Goal: Information Seeking & Learning: Learn about a topic

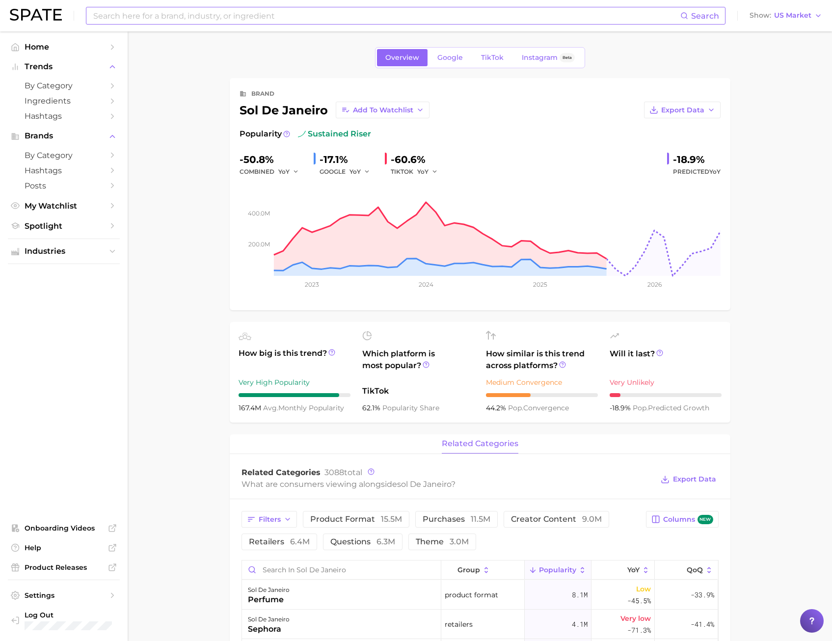
click at [122, 10] on input at bounding box center [386, 15] width 588 height 17
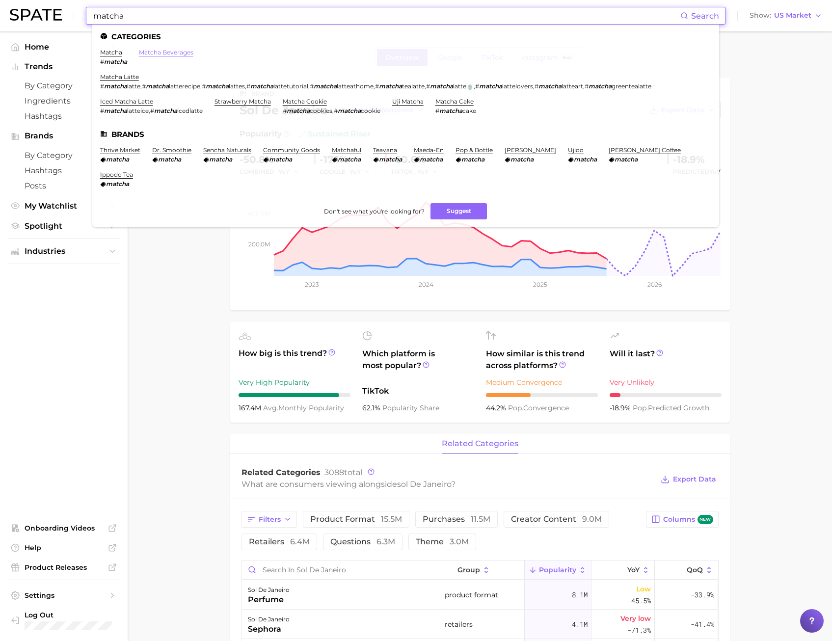
type input "matcha"
click at [175, 53] on link "matcha beverages" at bounding box center [166, 52] width 55 height 7
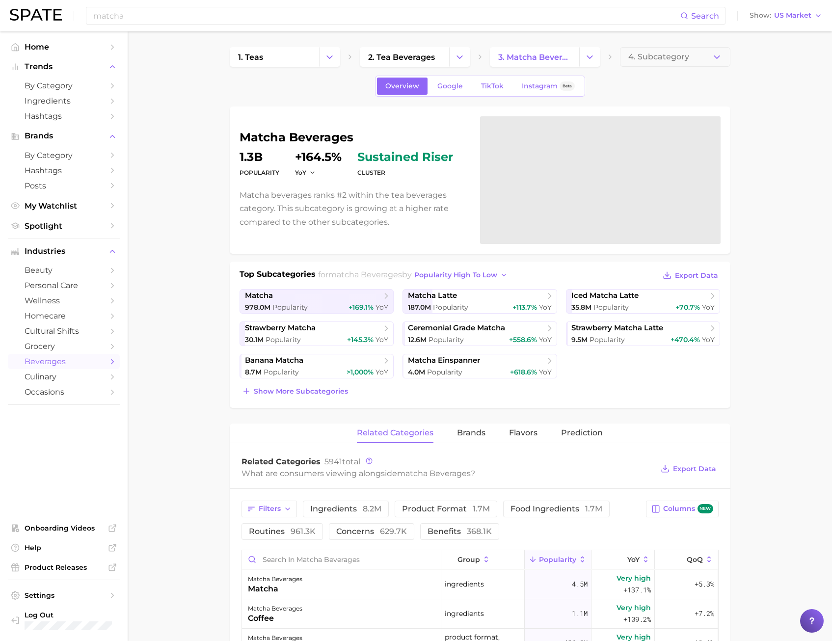
click at [185, 168] on main "1. teas 2. tea beverages 3. matcha beverages 4. Subcategory Overview Google Tik…" at bounding box center [480, 641] width 705 height 1221
click at [453, 299] on span "matcha latte" at bounding box center [432, 295] width 49 height 9
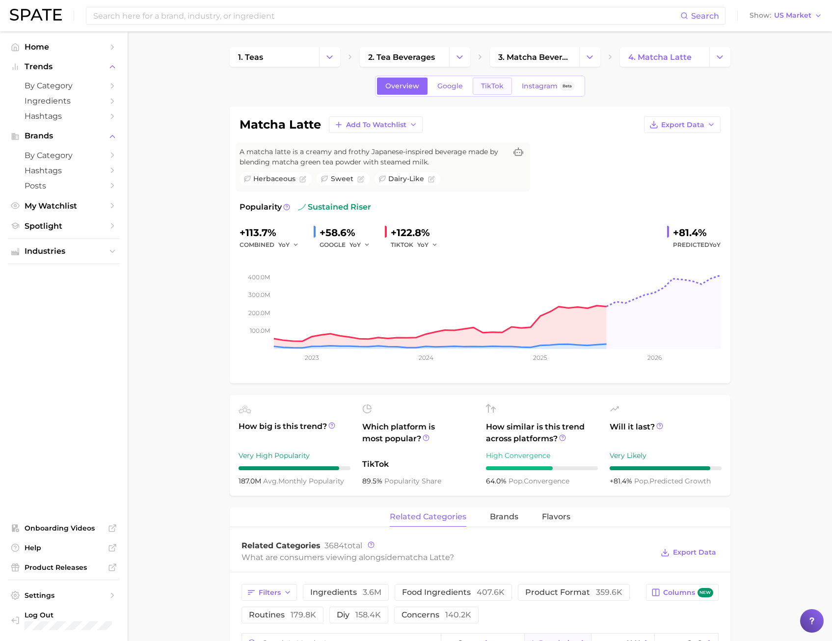
click at [489, 94] on link "TikTok" at bounding box center [492, 86] width 39 height 17
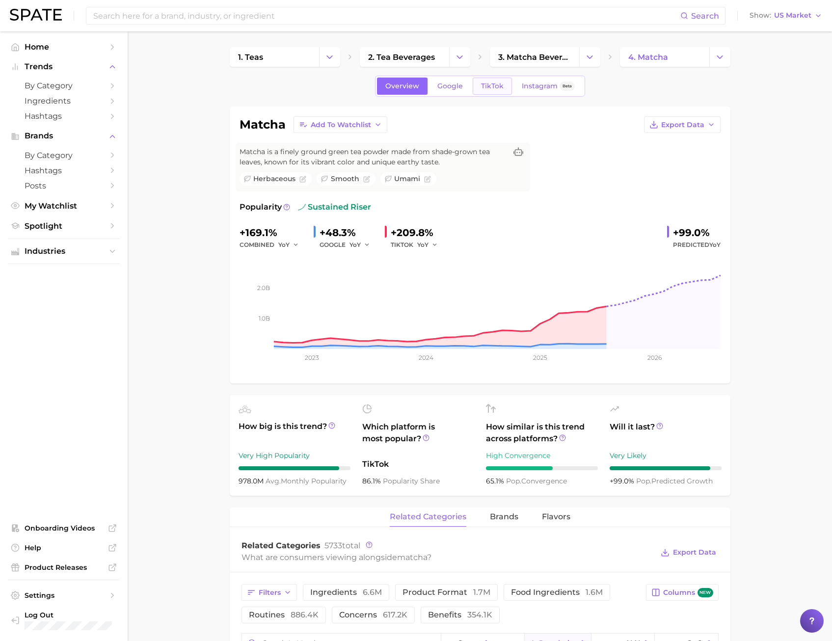
click at [493, 87] on span "TikTok" at bounding box center [492, 86] width 23 height 8
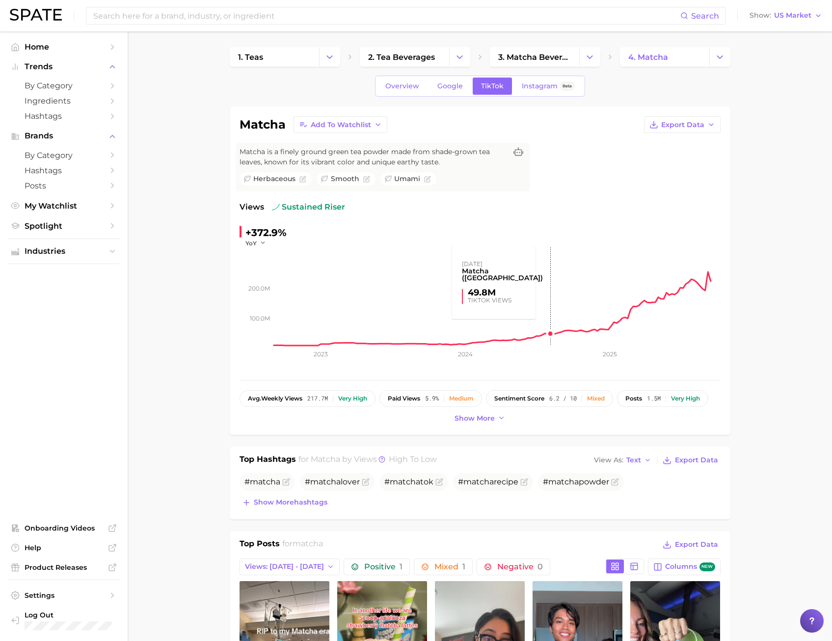
click at [553, 324] on rect at bounding box center [497, 296] width 447 height 98
